Goal: Find specific page/section: Find specific page/section

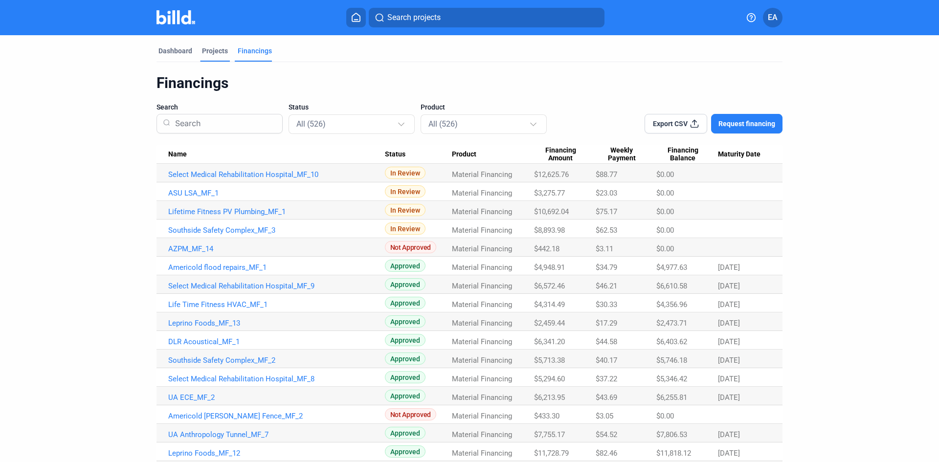
click at [174, 53] on div "Dashboard" at bounding box center [175, 51] width 34 height 10
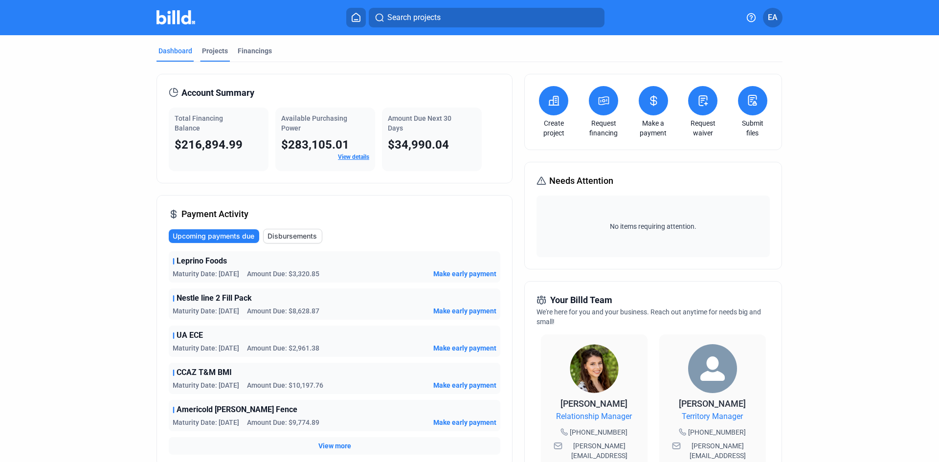
click at [221, 48] on div "Projects" at bounding box center [215, 51] width 26 height 10
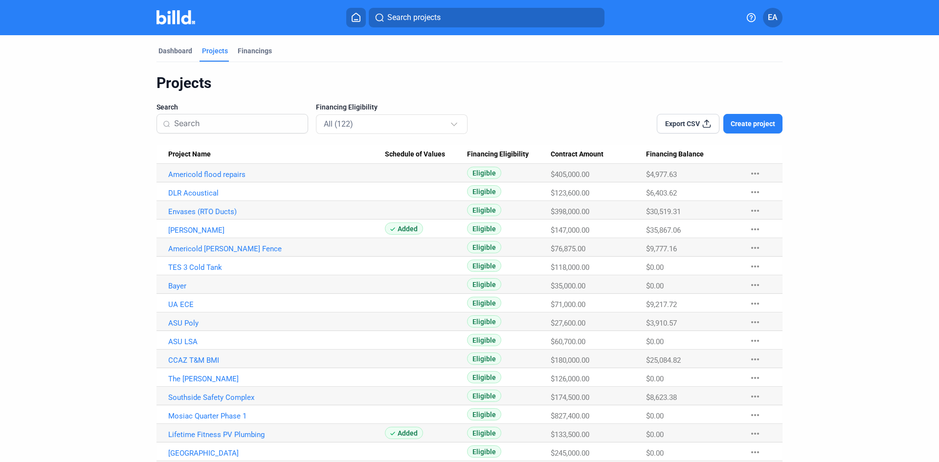
click at [393, 17] on span "Search projects" at bounding box center [413, 18] width 53 height 12
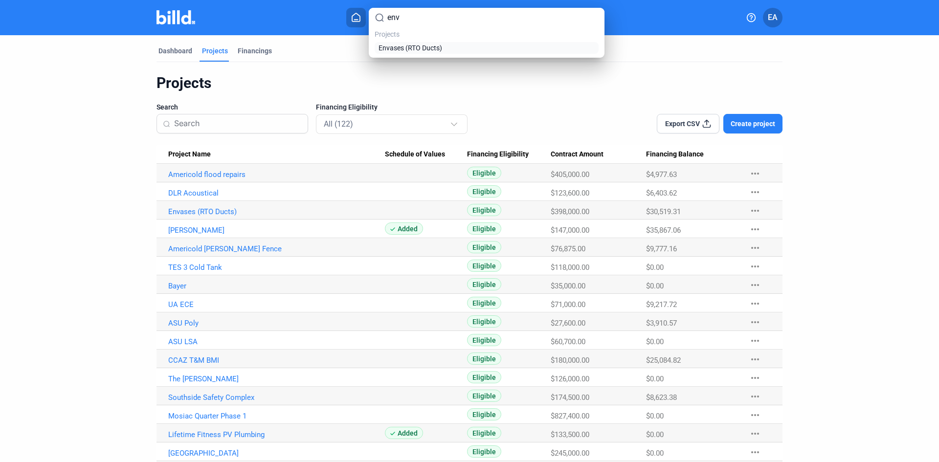
type input "env"
click at [437, 47] on span "Envases (RTO Ducts)" at bounding box center [410, 48] width 64 height 10
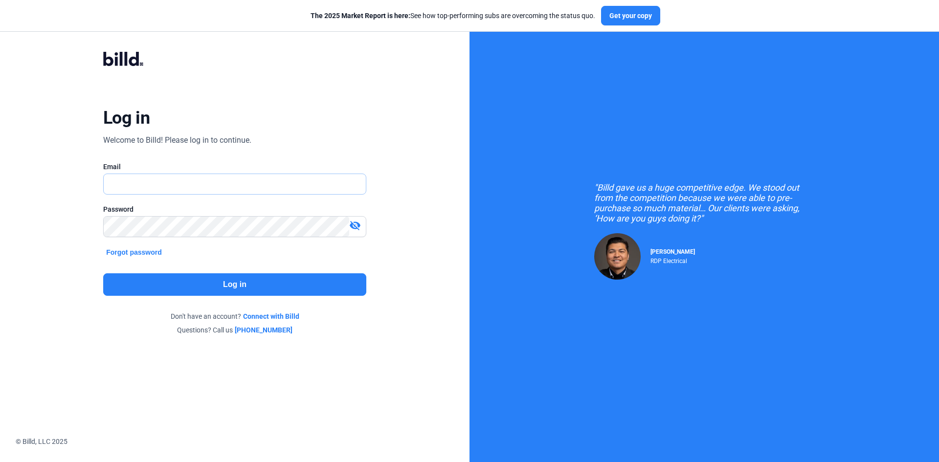
type input "[PERSON_NAME][EMAIL_ADDRESS][DOMAIN_NAME]"
click at [260, 283] on button "Log in" at bounding box center [234, 284] width 263 height 22
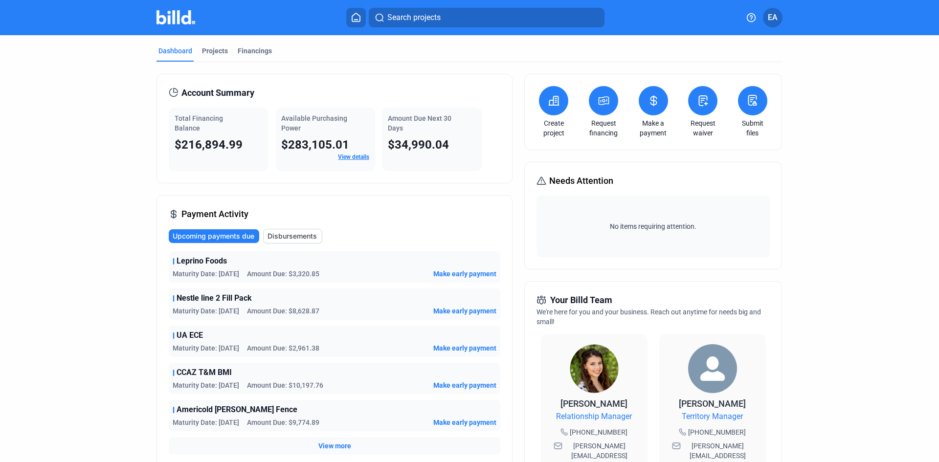
scroll to position [98, 0]
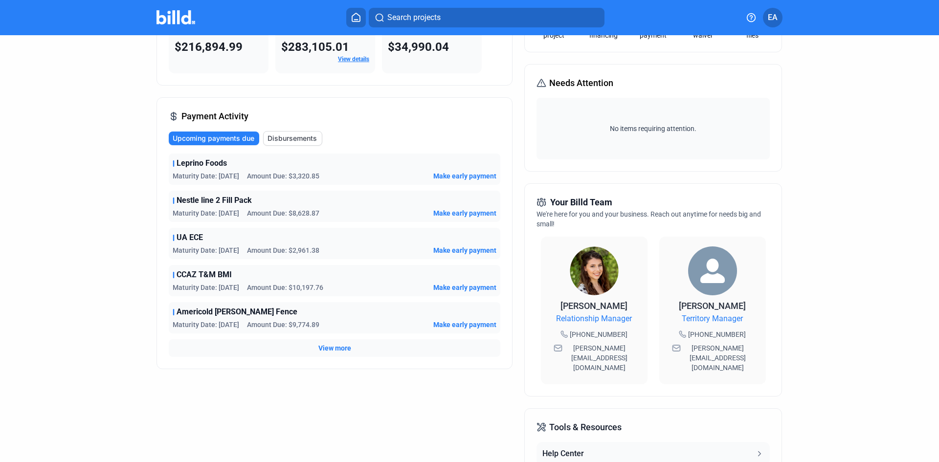
click at [342, 349] on span "View more" at bounding box center [334, 348] width 33 height 10
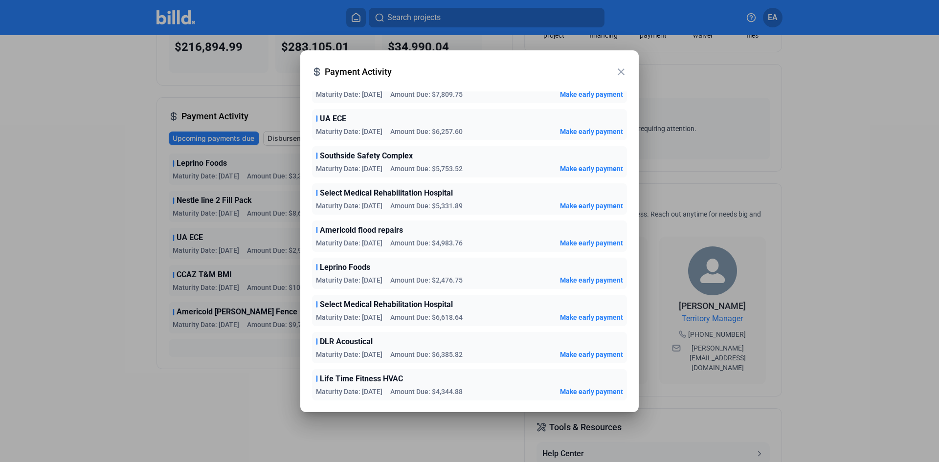
scroll to position [625, 0]
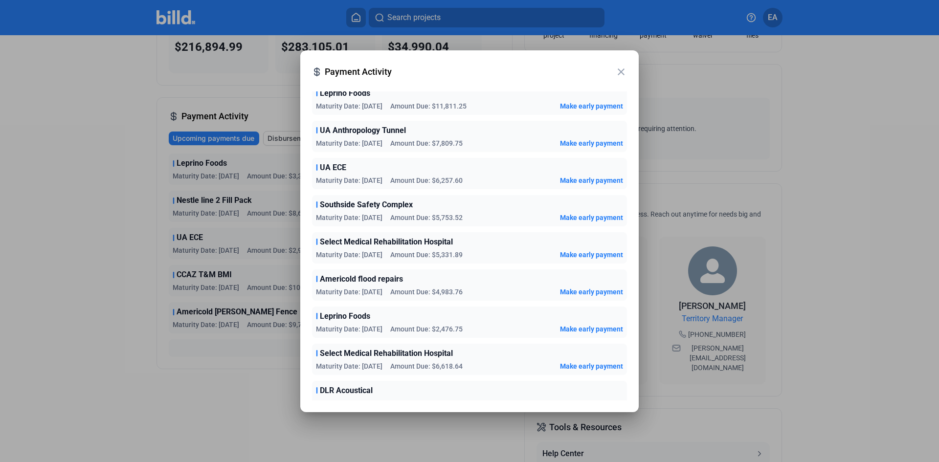
click at [250, 89] on div at bounding box center [469, 231] width 939 height 462
click at [267, 99] on div at bounding box center [469, 231] width 939 height 462
click at [621, 72] on mat-icon "close" at bounding box center [621, 72] width 12 height 12
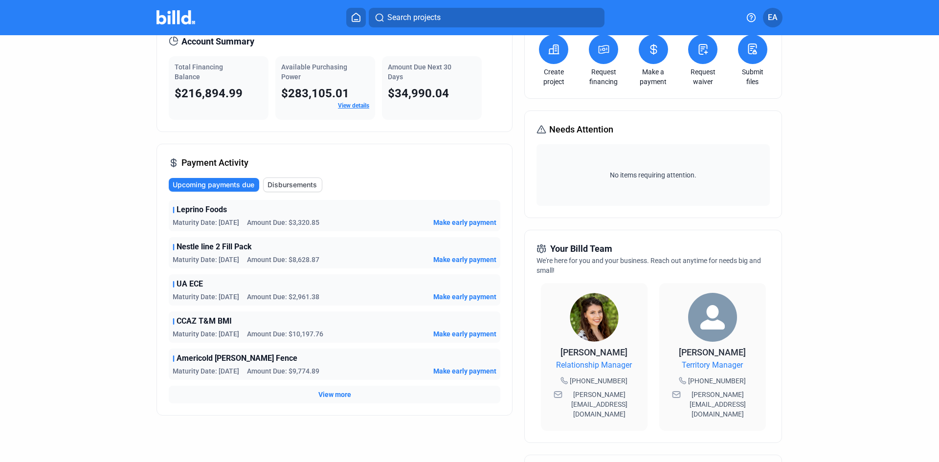
scroll to position [0, 0]
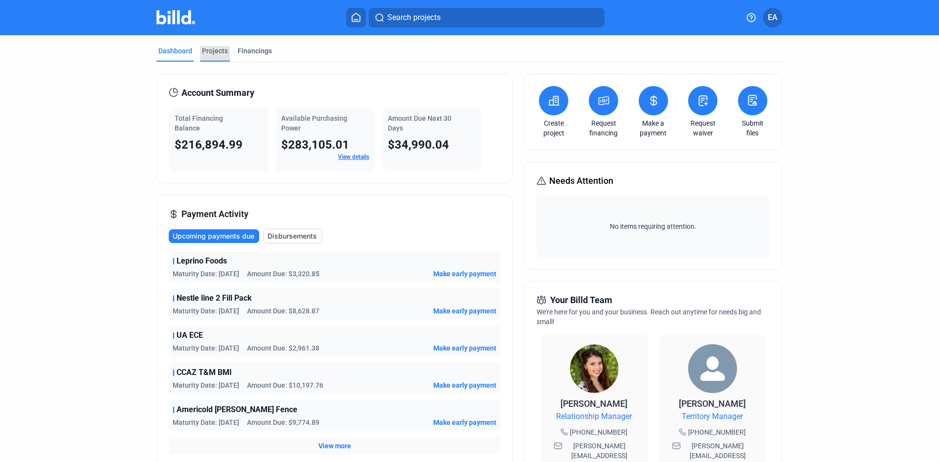
click at [218, 54] on div "Projects" at bounding box center [215, 51] width 26 height 10
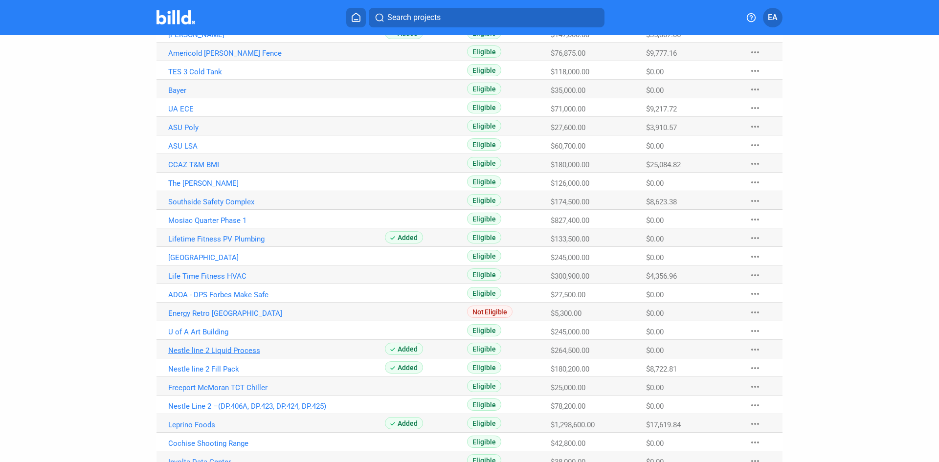
scroll to position [147, 0]
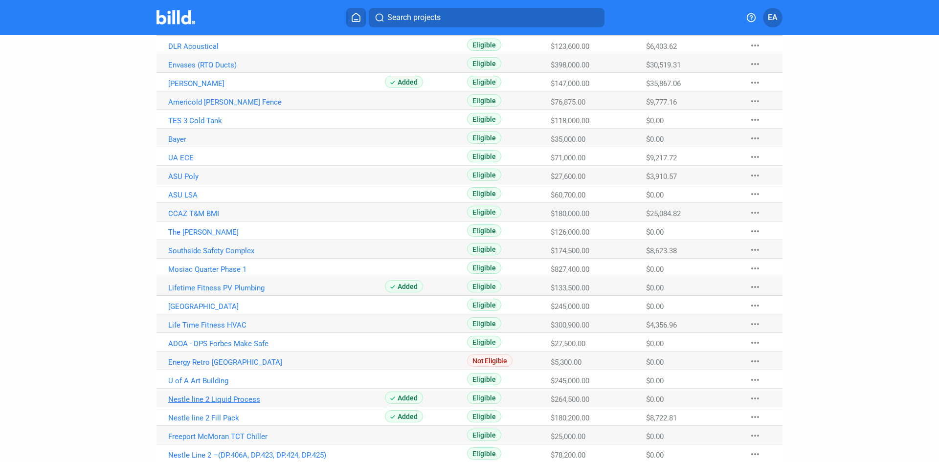
click at [233, 32] on link "Nestle line 2 Liquid Process" at bounding box center [276, 27] width 217 height 9
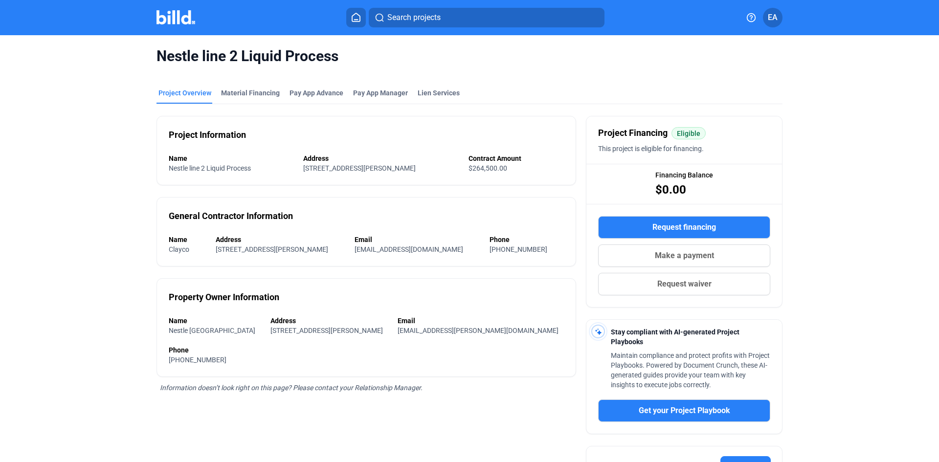
scroll to position [119, 0]
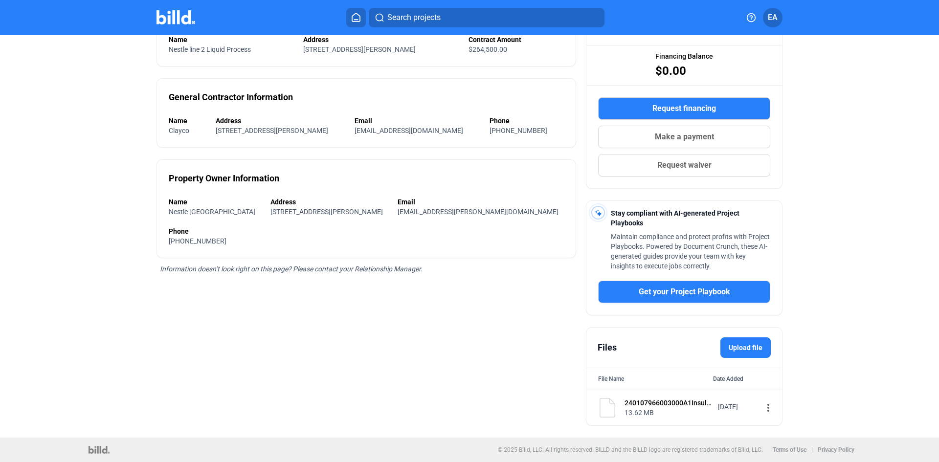
click at [664, 408] on div "13.62 MB" at bounding box center [667, 413] width 87 height 10
click at [667, 405] on div "240107966003000A1InsulationMechanicalLLCsow_encrypted_11.pdf" at bounding box center [667, 403] width 87 height 10
click at [670, 403] on div "240107966003000A1InsulationMechanicalLLCsow_encrypted_11.pdf" at bounding box center [667, 403] width 87 height 10
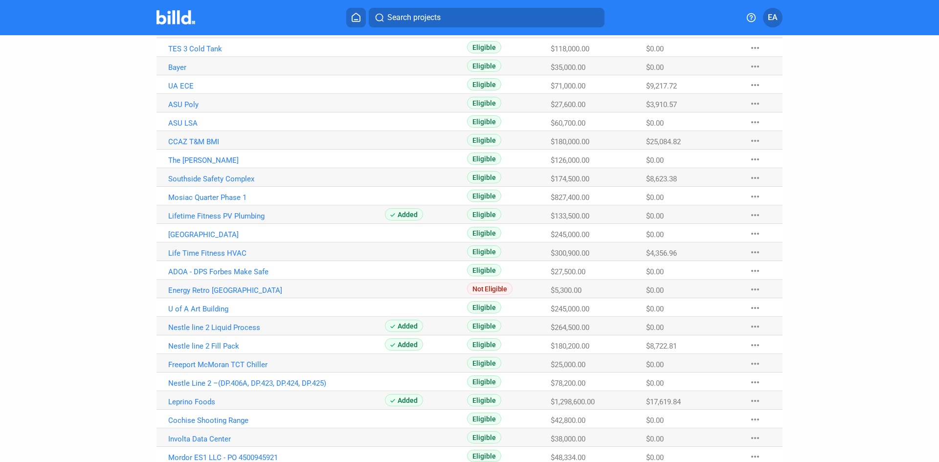
scroll to position [244, 0]
